Goal: Information Seeking & Learning: Learn about a topic

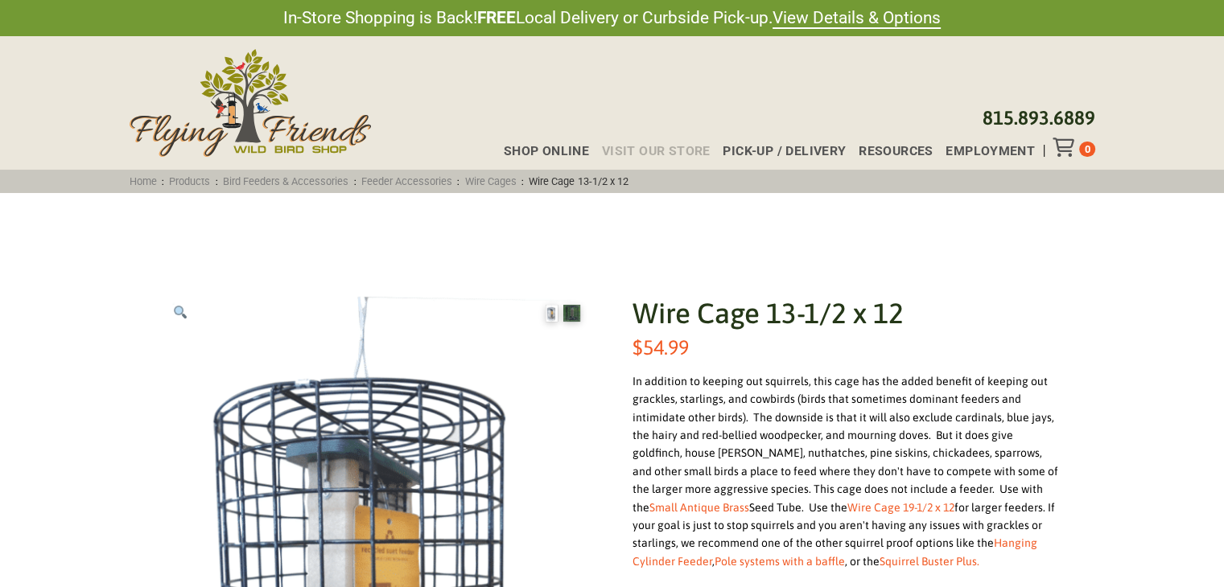
click at [653, 152] on span "Visit Our Store" at bounding box center [656, 151] width 109 height 13
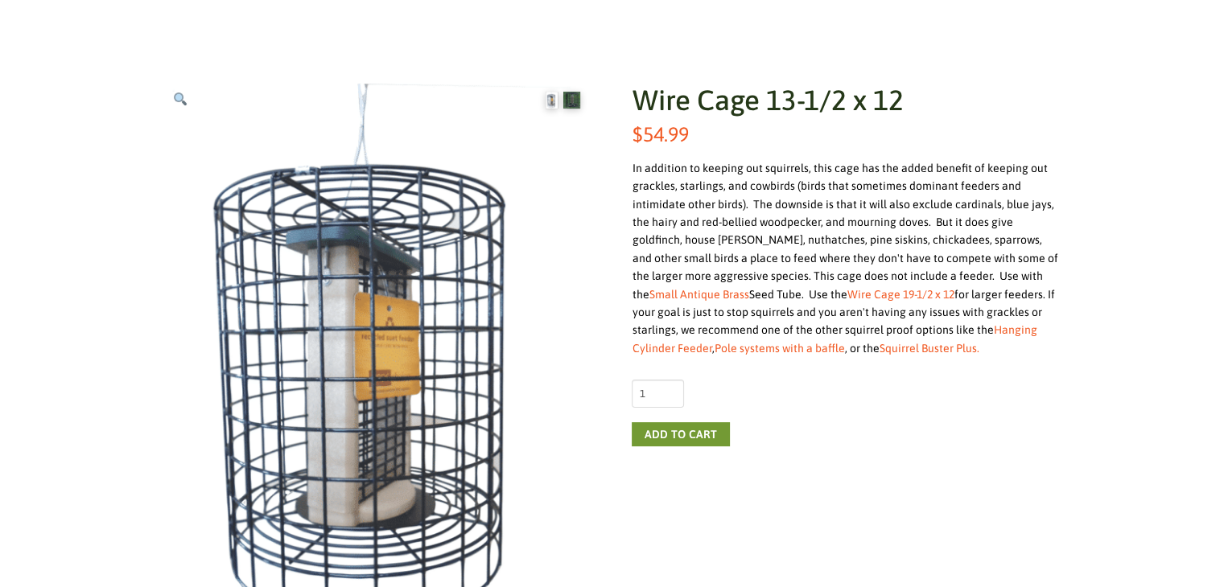
scroll to position [241, 0]
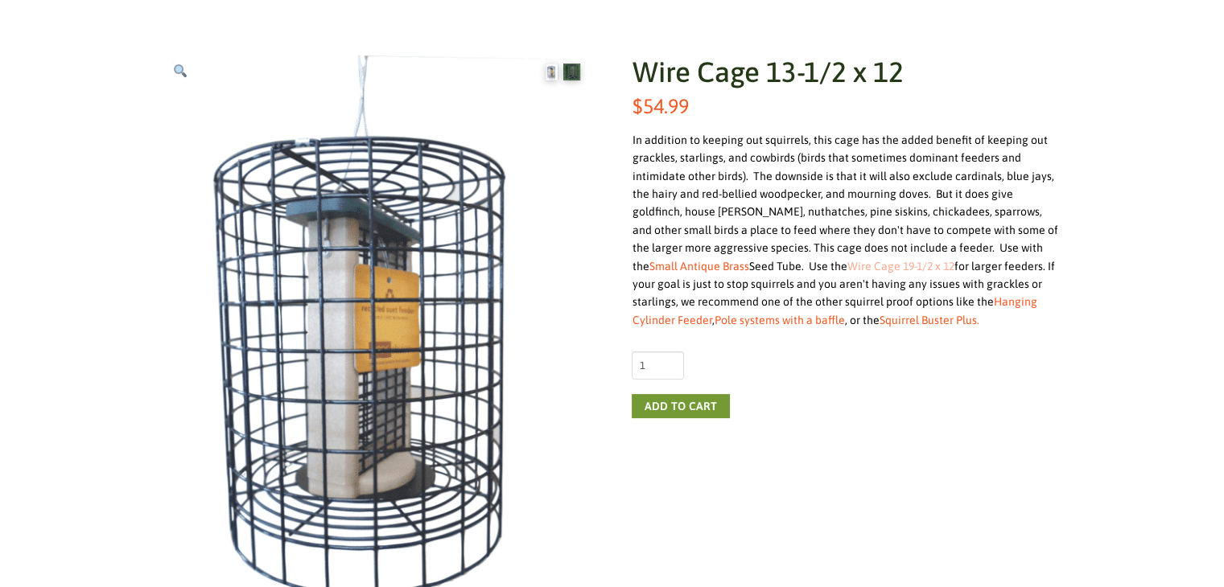
click at [847, 271] on link "Wire Cage 19-1/2 x 12" at bounding box center [900, 266] width 107 height 13
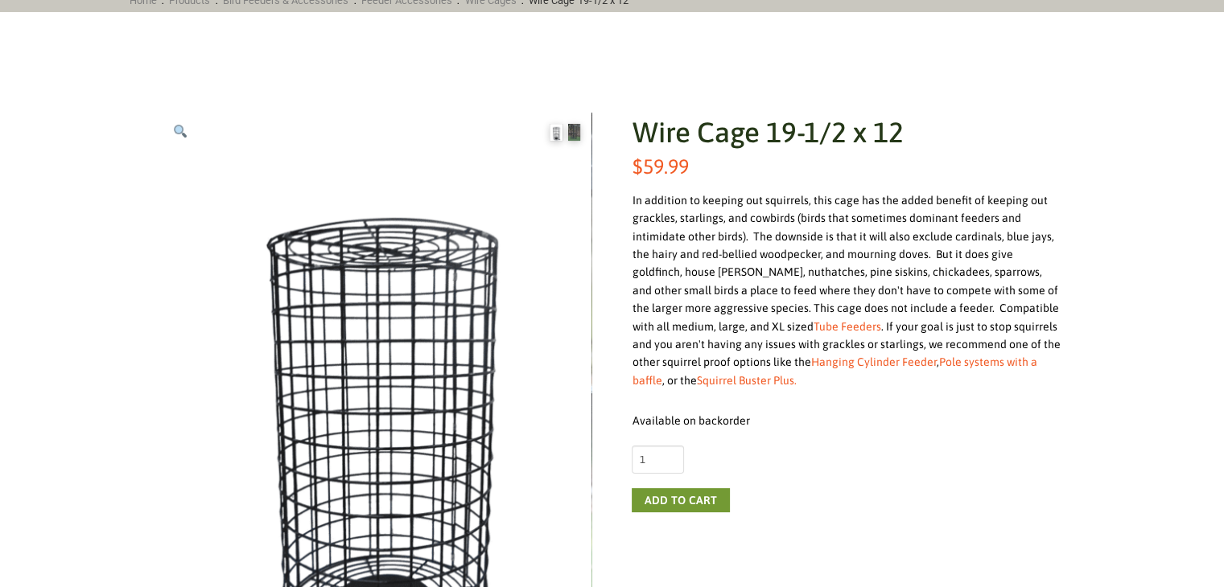
scroll to position [241, 0]
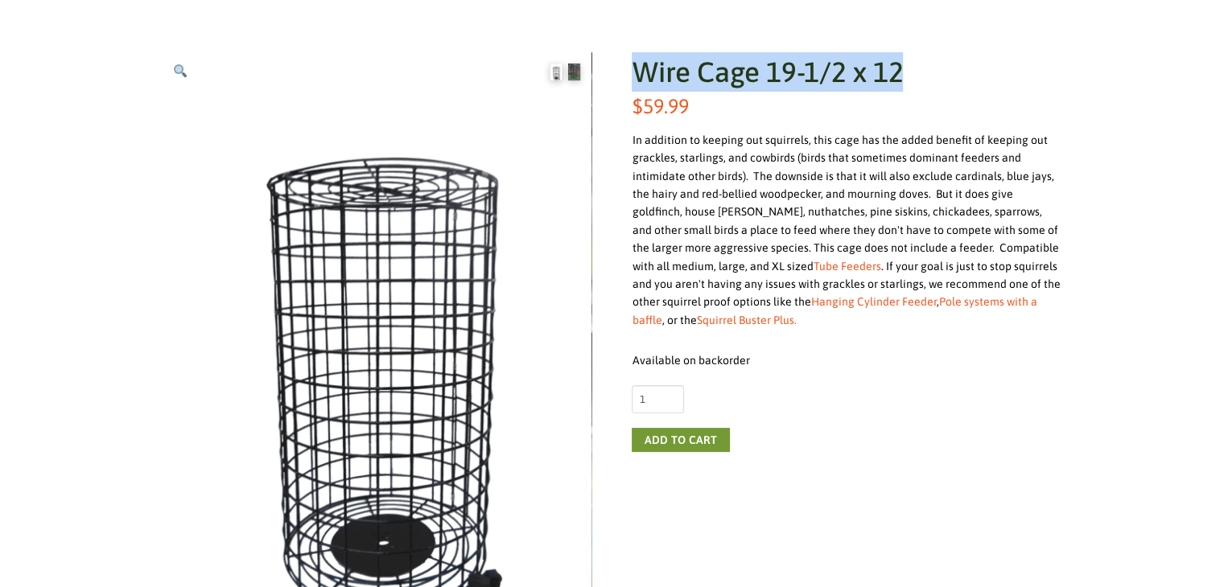
drag, startPoint x: 917, startPoint y: 64, endPoint x: 643, endPoint y: 52, distance: 274.7
click at [643, 52] on h1 "Wire Cage 19-1/2 x 12" at bounding box center [847, 71] width 431 height 39
copy h1 "Wire Cage 19-1/2 x 12"
